Goal: Task Accomplishment & Management: Use online tool/utility

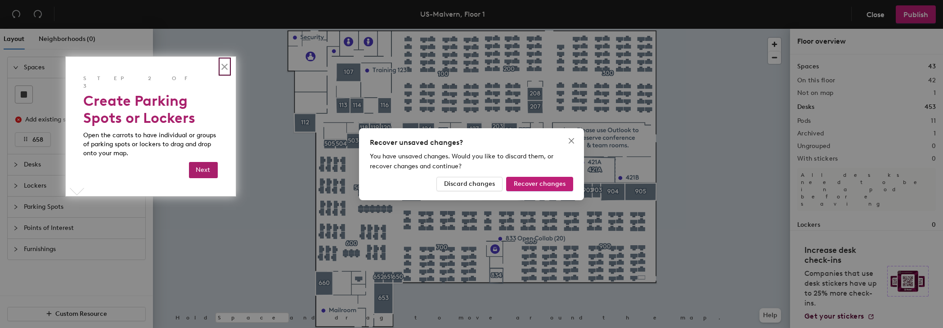
click at [226, 65] on button "×" at bounding box center [225, 66] width 9 height 14
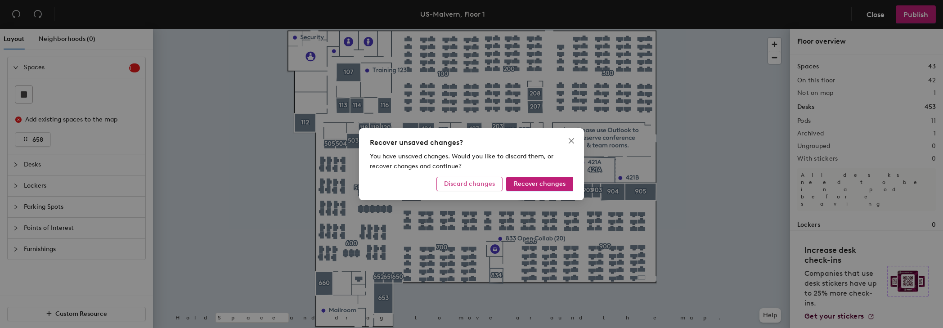
click at [483, 186] on span "Discard changes" at bounding box center [469, 184] width 51 height 8
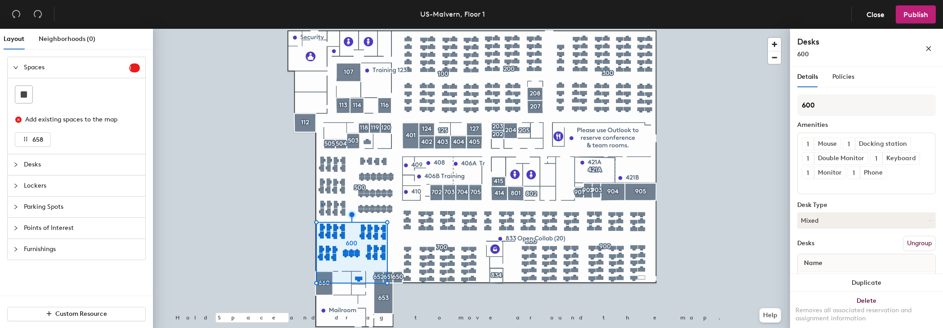
click at [322, 29] on div at bounding box center [471, 29] width 637 height 0
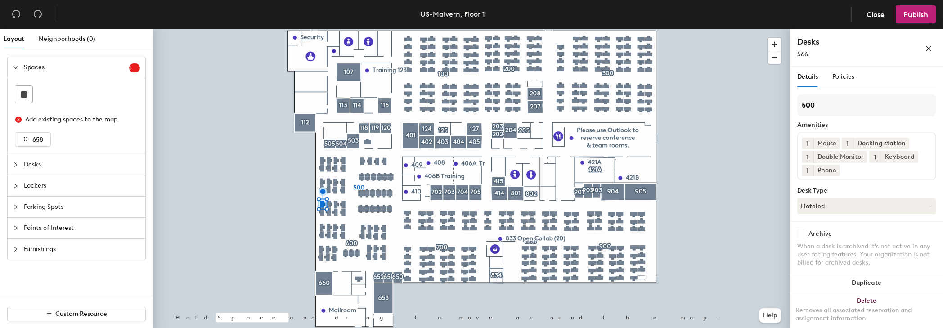
click at [17, 65] on icon "expanded" at bounding box center [15, 67] width 5 height 5
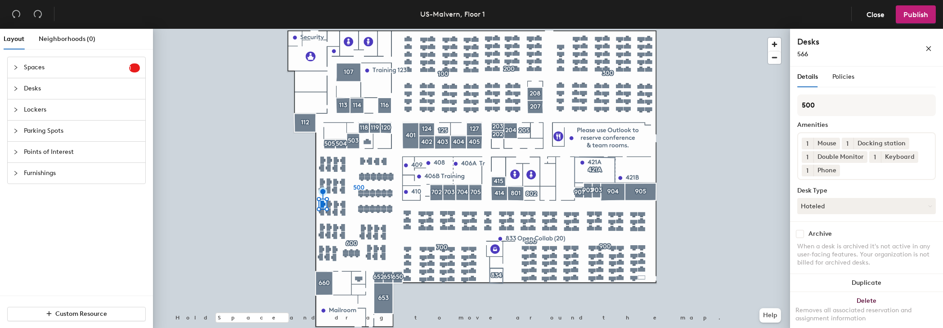
click at [16, 86] on icon "collapsed" at bounding box center [15, 88] width 5 height 5
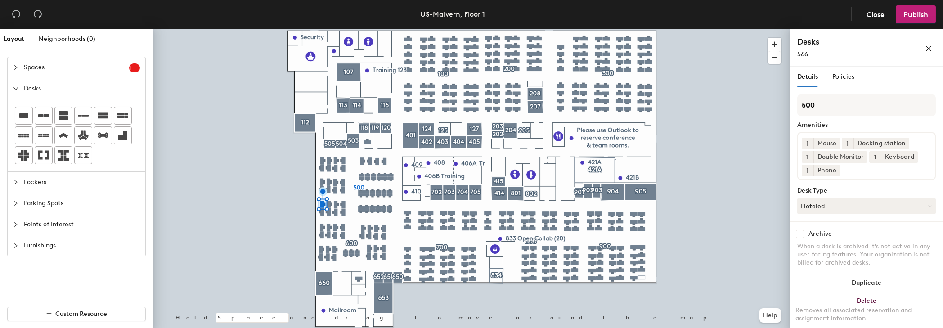
click at [14, 87] on icon "expanded" at bounding box center [15, 88] width 5 height 5
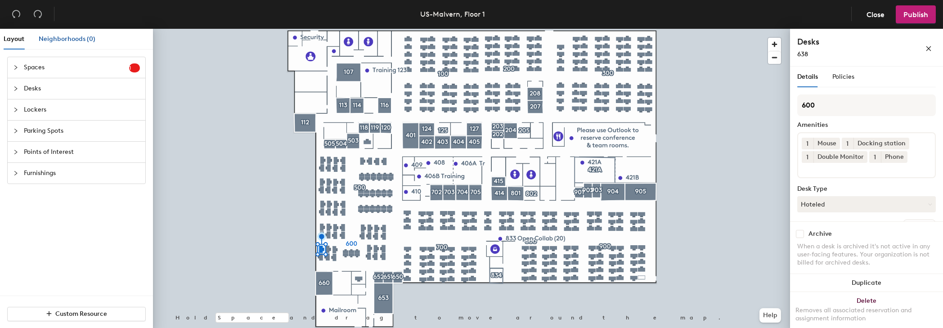
click at [51, 38] on span "Neighborhoods (0)" at bounding box center [67, 39] width 57 height 8
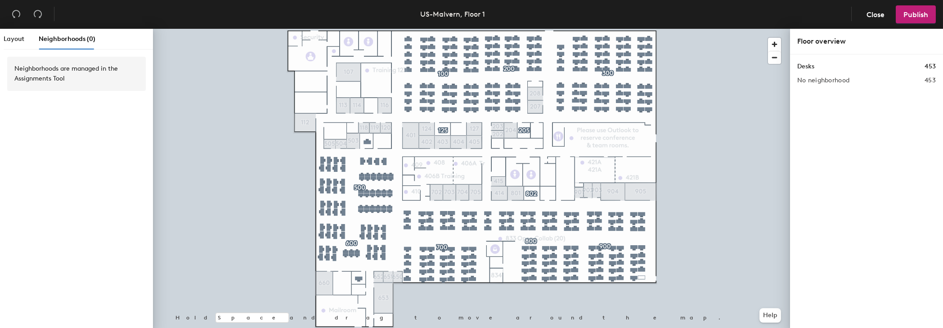
click at [809, 65] on h1 "Desks" at bounding box center [806, 67] width 17 height 10
click at [817, 68] on div "Desks 453" at bounding box center [867, 67] width 139 height 10
click at [813, 67] on h1 "Desks" at bounding box center [806, 67] width 17 height 10
click at [14, 40] on span "Layout" at bounding box center [14, 39] width 21 height 8
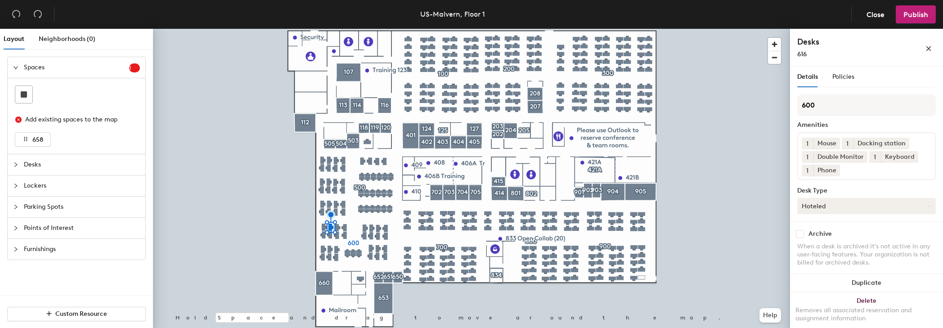
click at [928, 204] on icon at bounding box center [930, 206] width 4 height 4
click at [820, 232] on div "Assigned" at bounding box center [843, 234] width 90 height 14
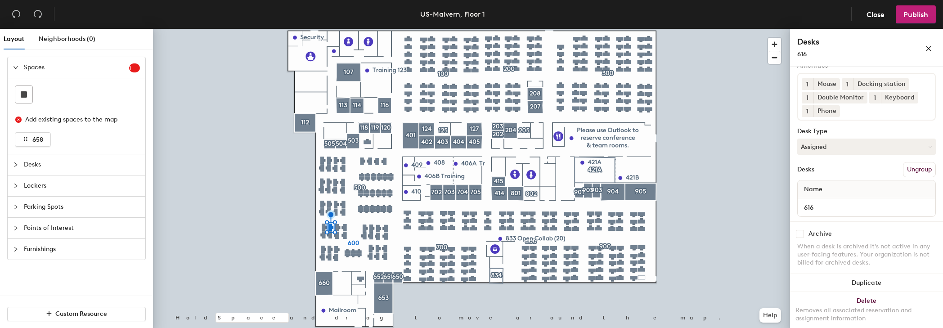
scroll to position [66, 0]
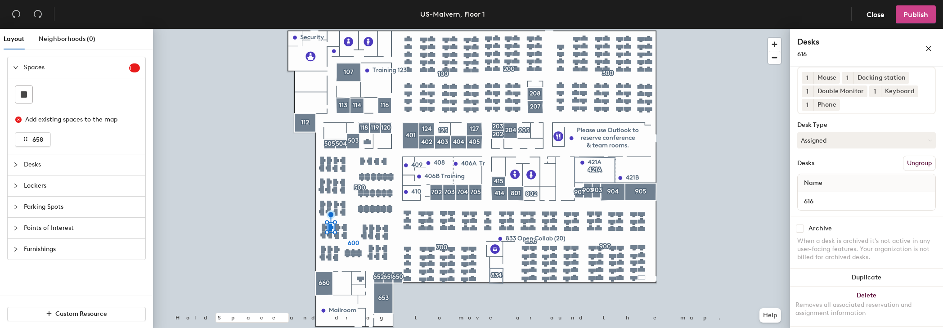
click at [915, 18] on span "Publish" at bounding box center [916, 14] width 25 height 9
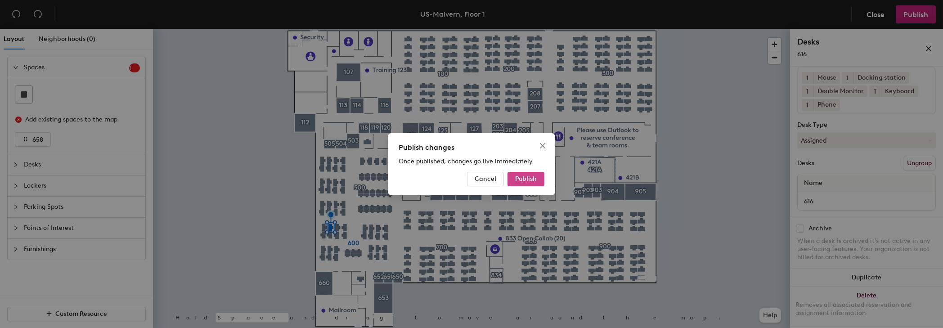
click at [530, 177] on span "Publish" at bounding box center [526, 179] width 22 height 8
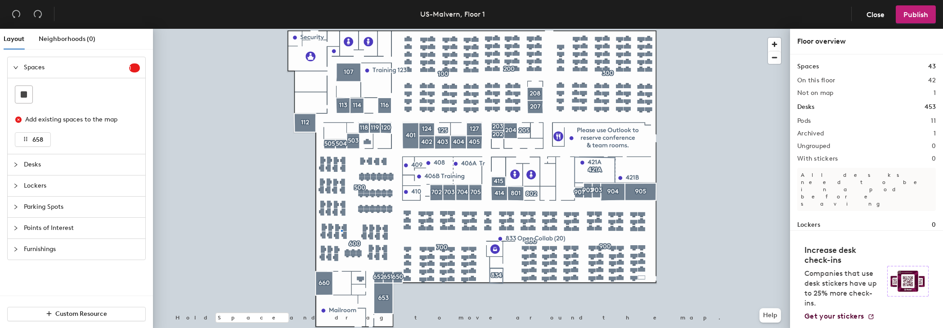
click at [341, 29] on div at bounding box center [471, 29] width 637 height 0
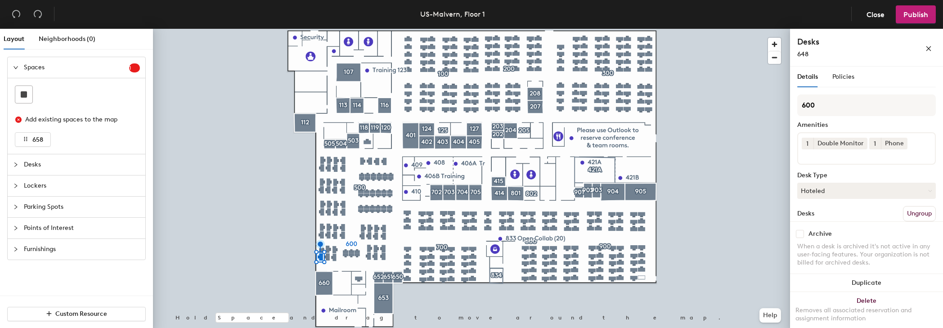
click at [288, 29] on div at bounding box center [471, 29] width 637 height 0
